Goal: Register for event/course

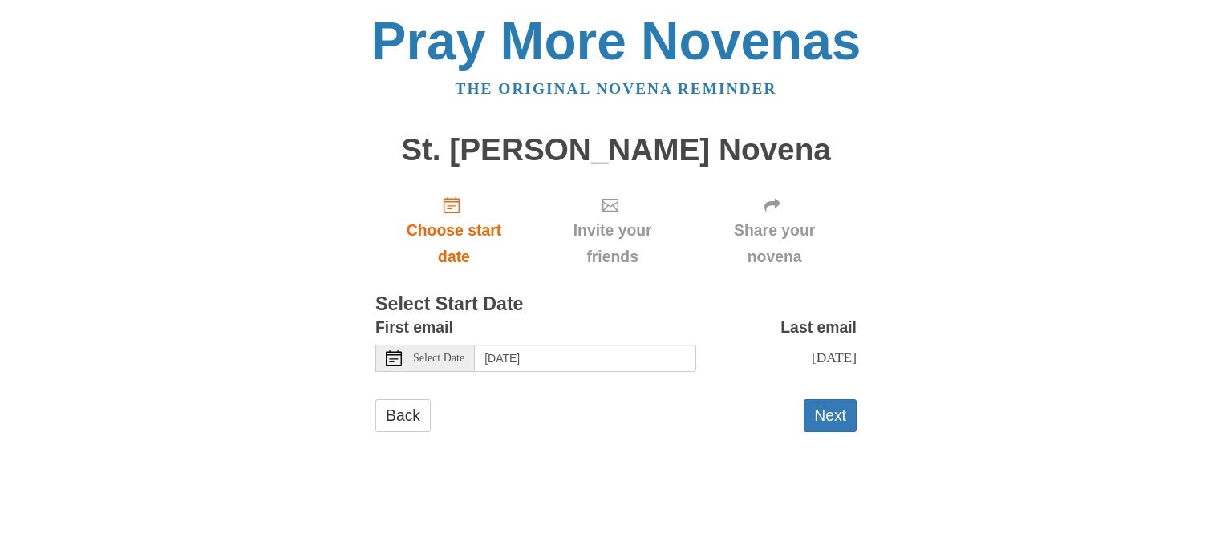
click at [824, 432] on button "Next" at bounding box center [830, 415] width 53 height 33
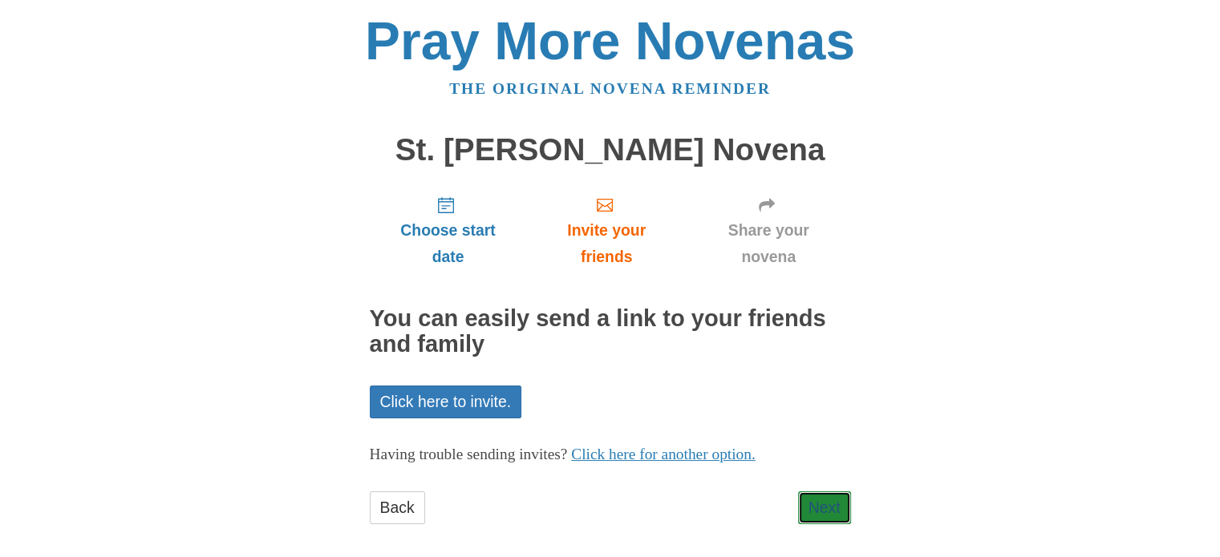
click at [821, 511] on link "Next" at bounding box center [824, 508] width 53 height 33
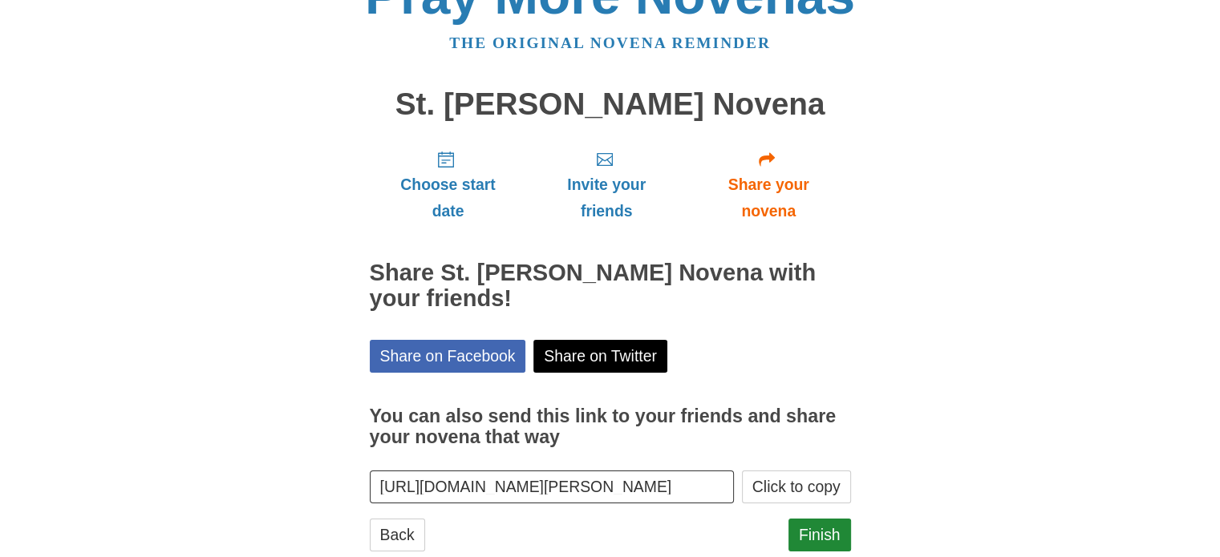
scroll to position [86, 0]
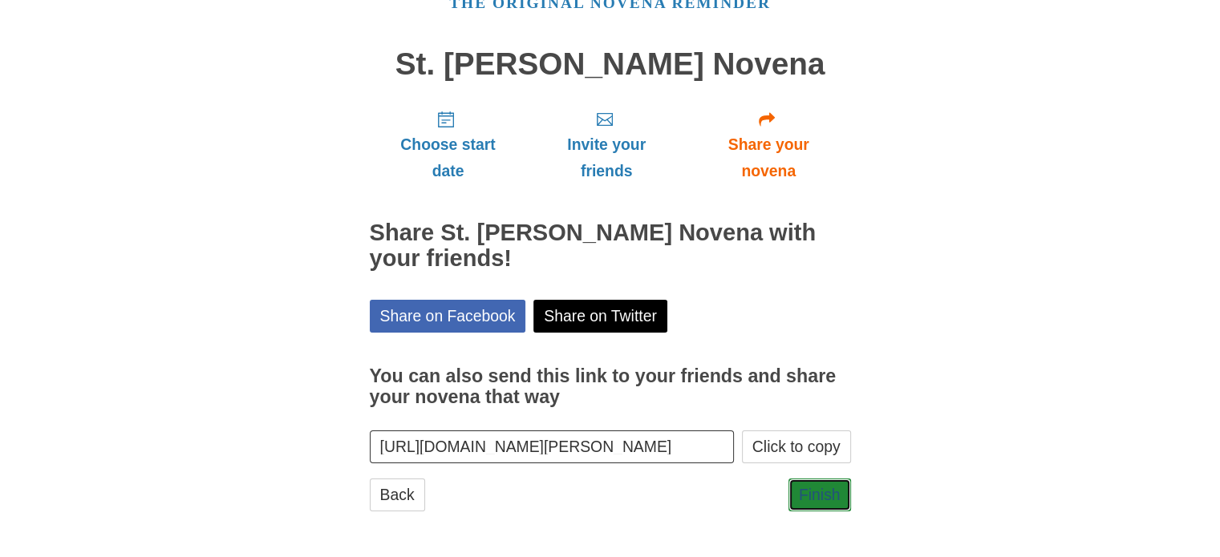
click at [819, 491] on link "Finish" at bounding box center [819, 495] width 63 height 33
